Goal: Task Accomplishment & Management: Manage account settings

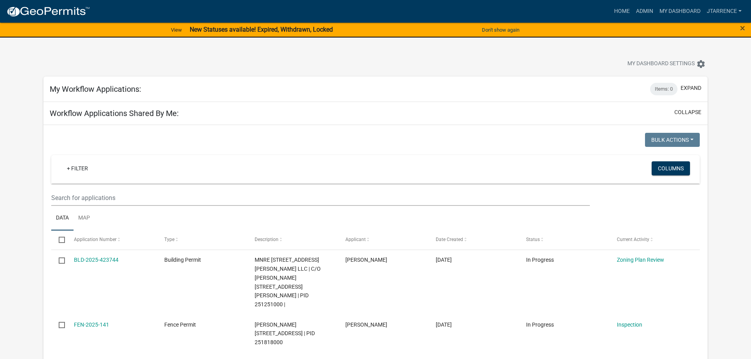
select select "3: 100"
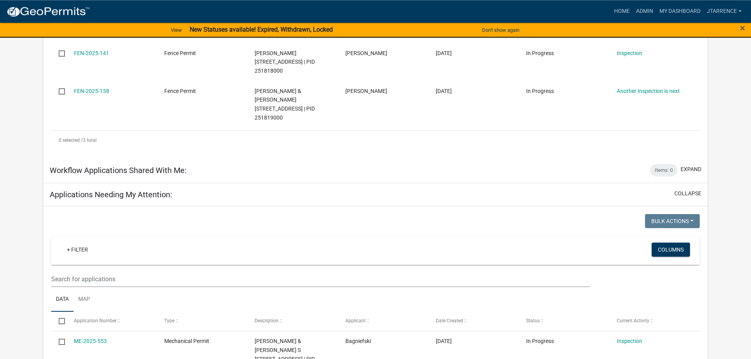
scroll to position [319, 0]
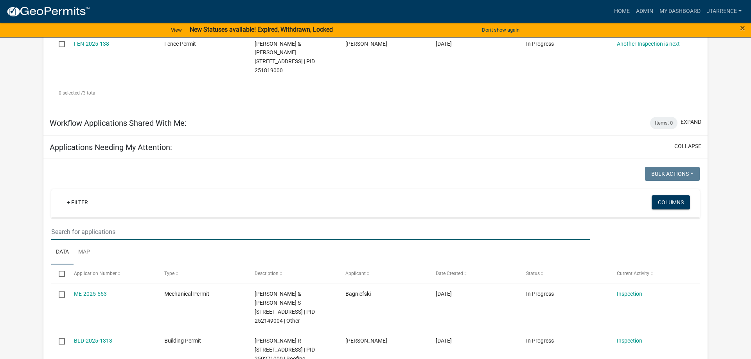
click at [116, 224] on input "text" at bounding box center [320, 232] width 539 height 16
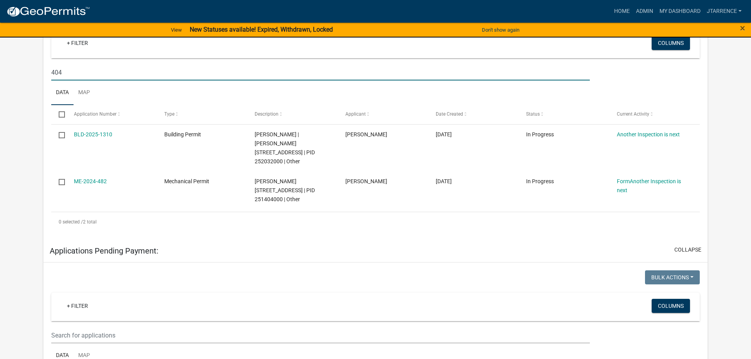
scroll to position [439, 0]
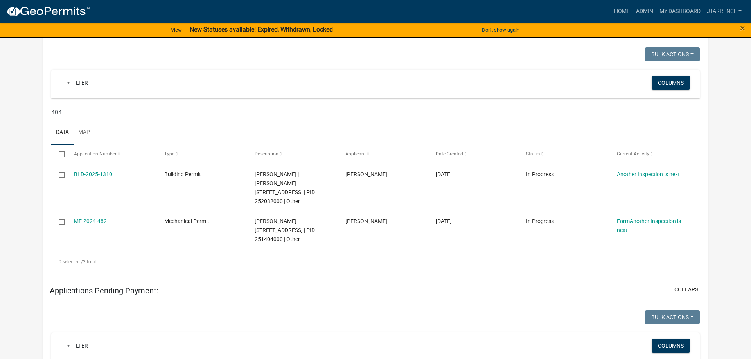
type input "404"
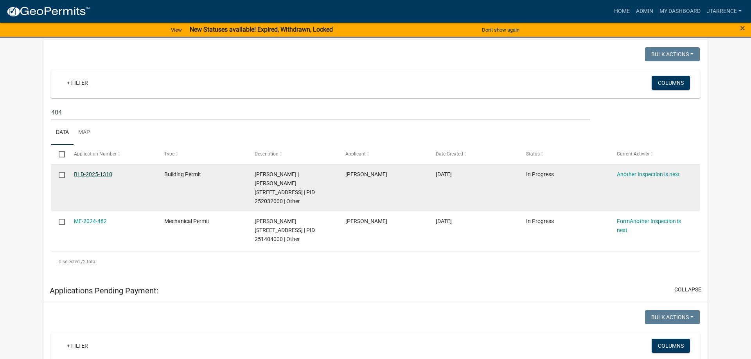
click at [92, 171] on link "BLD-2025-1310" at bounding box center [93, 174] width 38 height 6
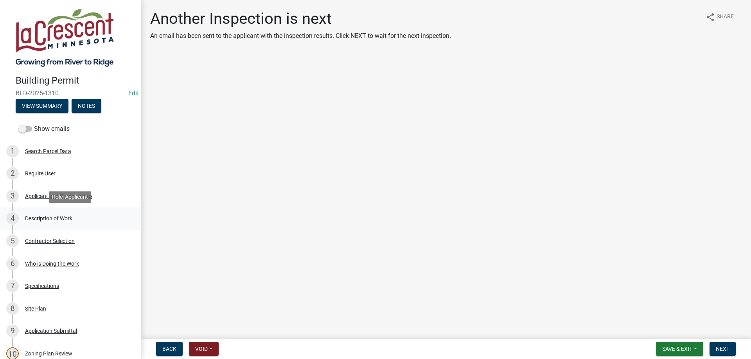
click at [59, 219] on div "Description of Work" at bounding box center [48, 218] width 47 height 5
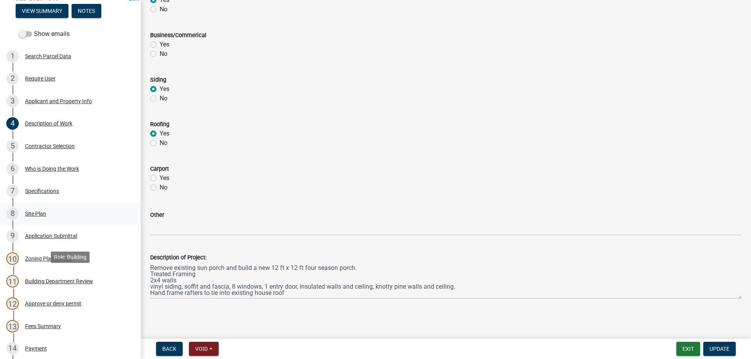
scroll to position [120, 0]
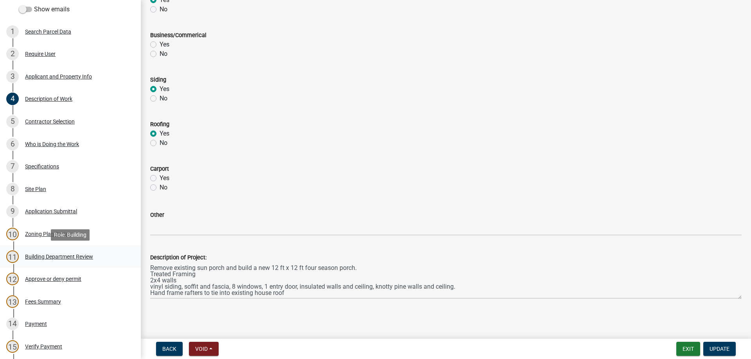
click at [45, 257] on div "Building Department Review" at bounding box center [59, 256] width 68 height 5
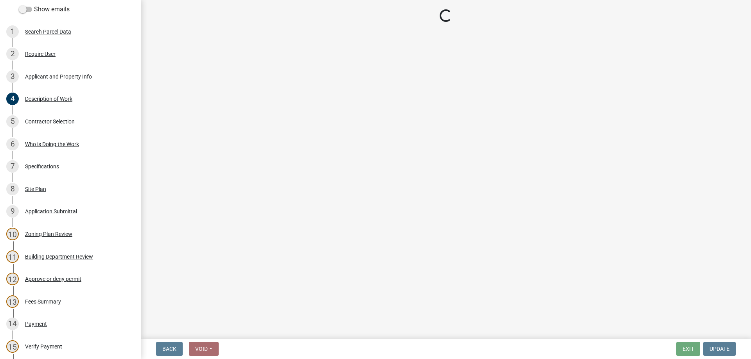
select select "bbf8997e-a289-4d03-8bd2-4f168381adc4"
select select "689549b3-38a5-47de-8a89-287a50612ed0"
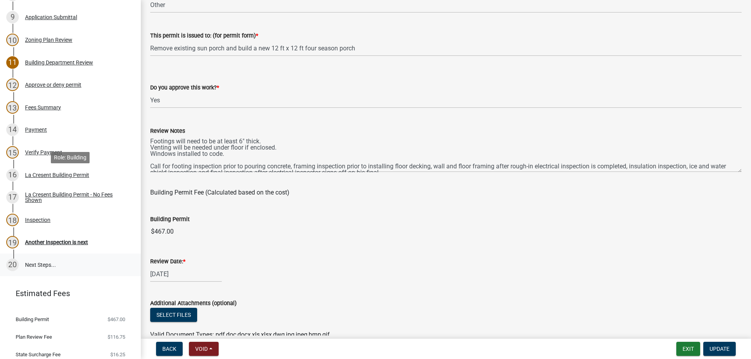
scroll to position [319, 0]
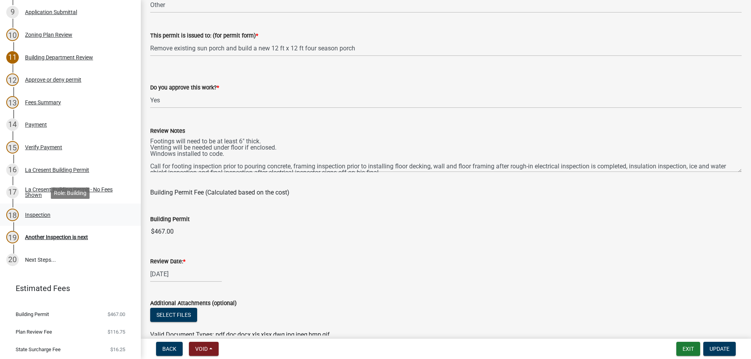
click at [39, 217] on div "Inspection" at bounding box center [37, 214] width 25 height 5
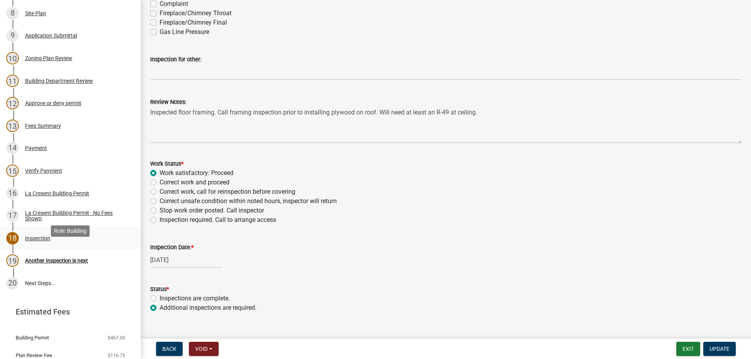
scroll to position [279, 0]
